Goal: Transaction & Acquisition: Download file/media

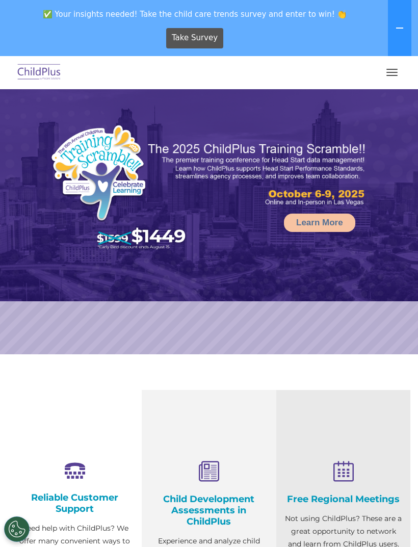
select select "MEDIUM"
click at [395, 65] on button "button" at bounding box center [391, 72] width 21 height 16
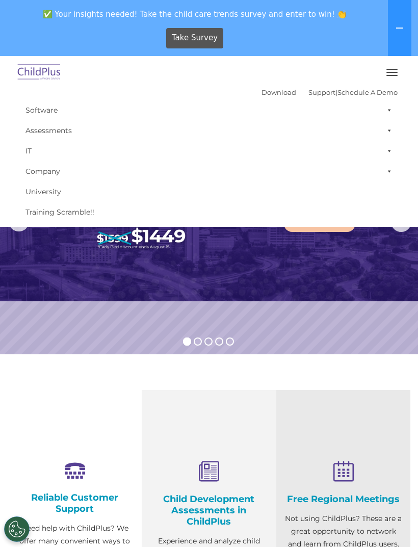
click at [262, 91] on link "Download" at bounding box center [278, 92] width 35 height 8
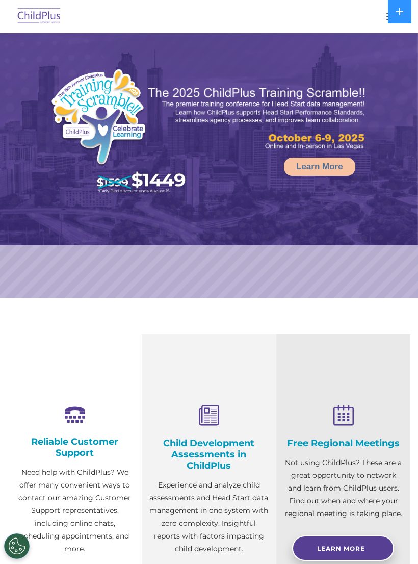
select select "MEDIUM"
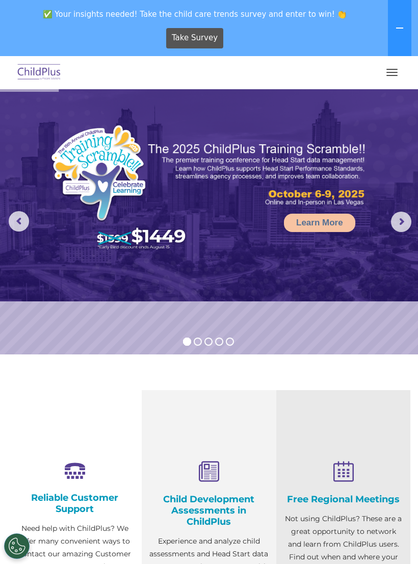
click at [394, 77] on button "button" at bounding box center [391, 72] width 21 height 16
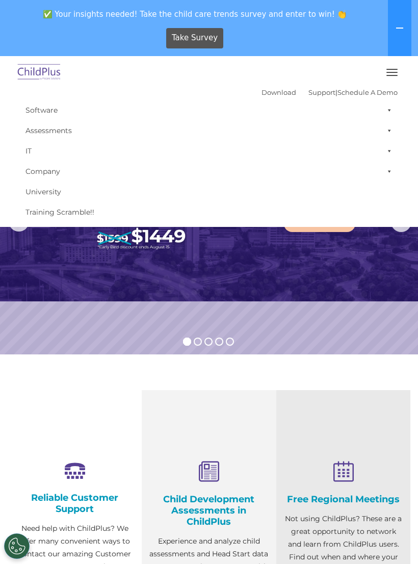
click at [390, 73] on button "button" at bounding box center [391, 72] width 21 height 16
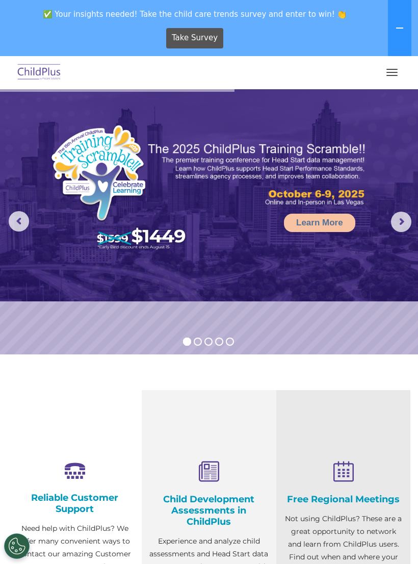
click at [399, 72] on button "button" at bounding box center [391, 72] width 21 height 16
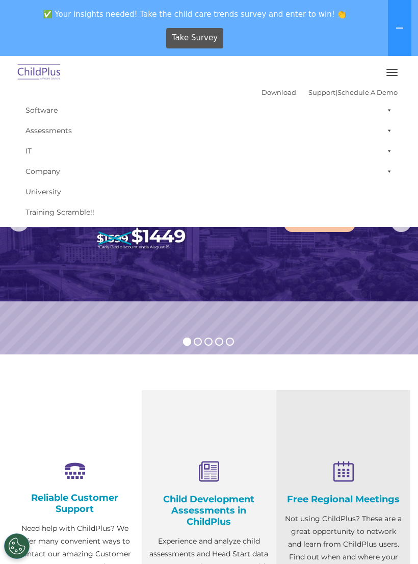
click at [267, 91] on link "Download" at bounding box center [278, 92] width 35 height 8
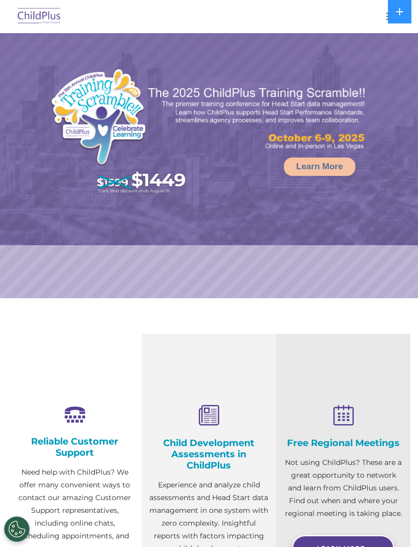
select select "MEDIUM"
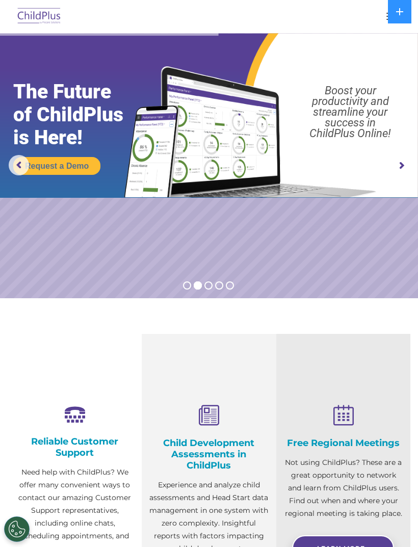
click at [379, 13] on div at bounding box center [208, 16] width 377 height 24
click at [386, 17] on button "button" at bounding box center [391, 16] width 21 height 16
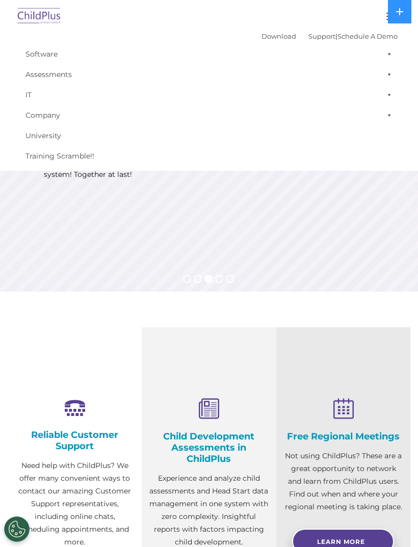
scroll to position [7, 0]
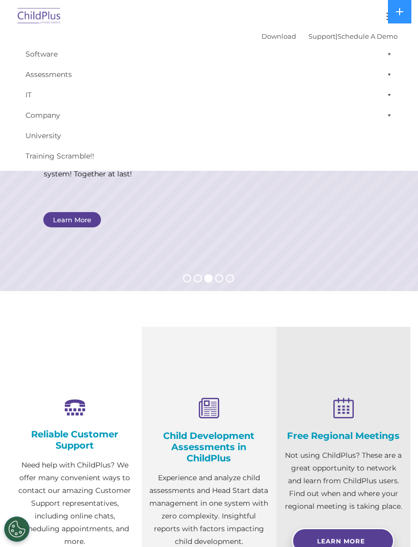
click at [268, 40] on link "Download" at bounding box center [278, 36] width 35 height 8
